Goal: Navigation & Orientation: Go to known website

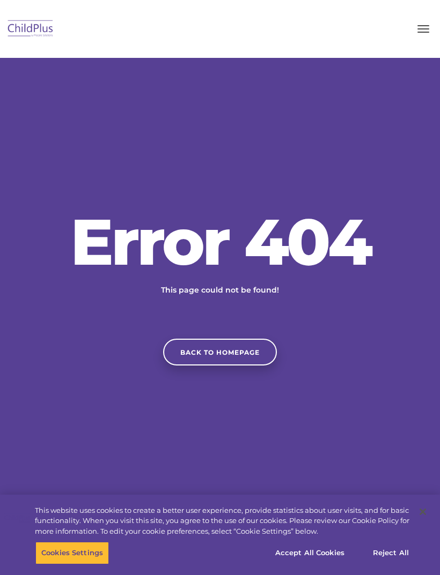
click at [254, 366] on link "Back to homepage" at bounding box center [220, 352] width 114 height 27
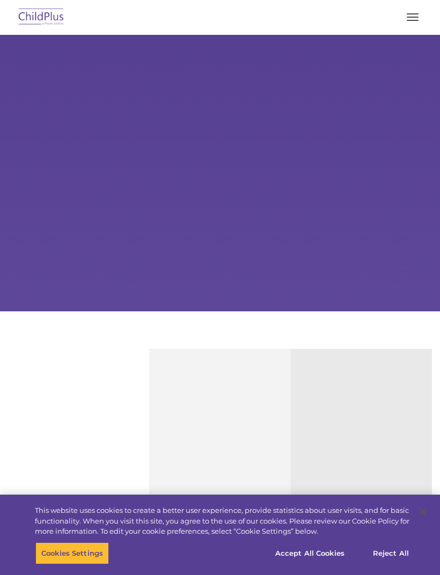
select select "MEDIUM"
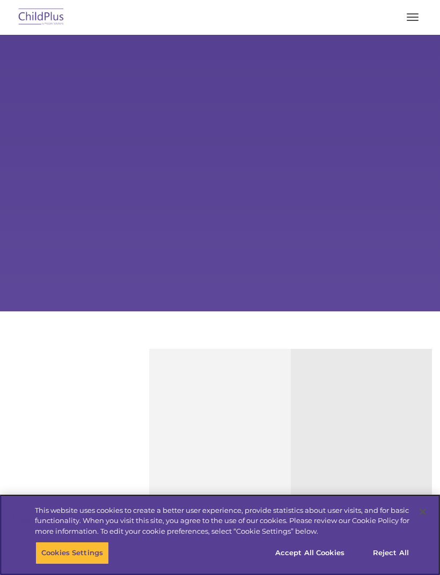
click at [314, 554] on button "Accept All Cookies" at bounding box center [309, 553] width 81 height 23
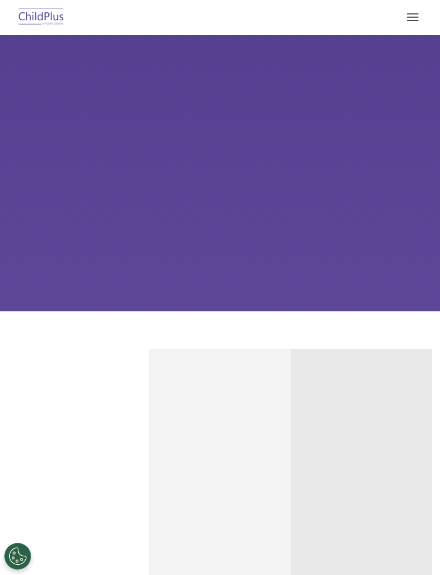
click at [58, 18] on img at bounding box center [41, 17] width 50 height 25
select select "MEDIUM"
